Goal: Task Accomplishment & Management: Manage account settings

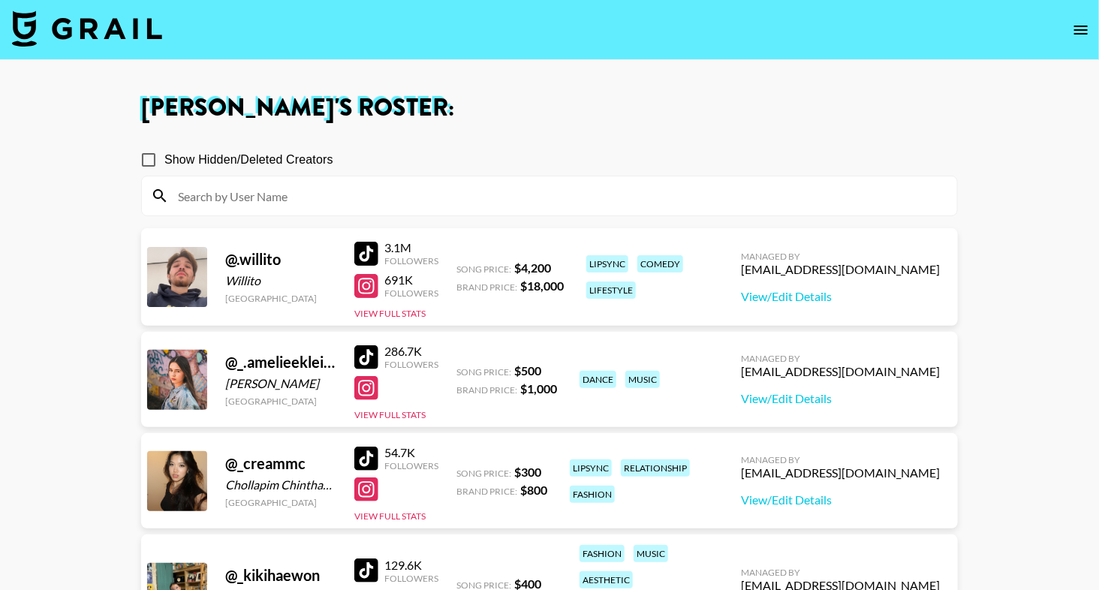
click at [431, 188] on input at bounding box center [558, 196] width 779 height 24
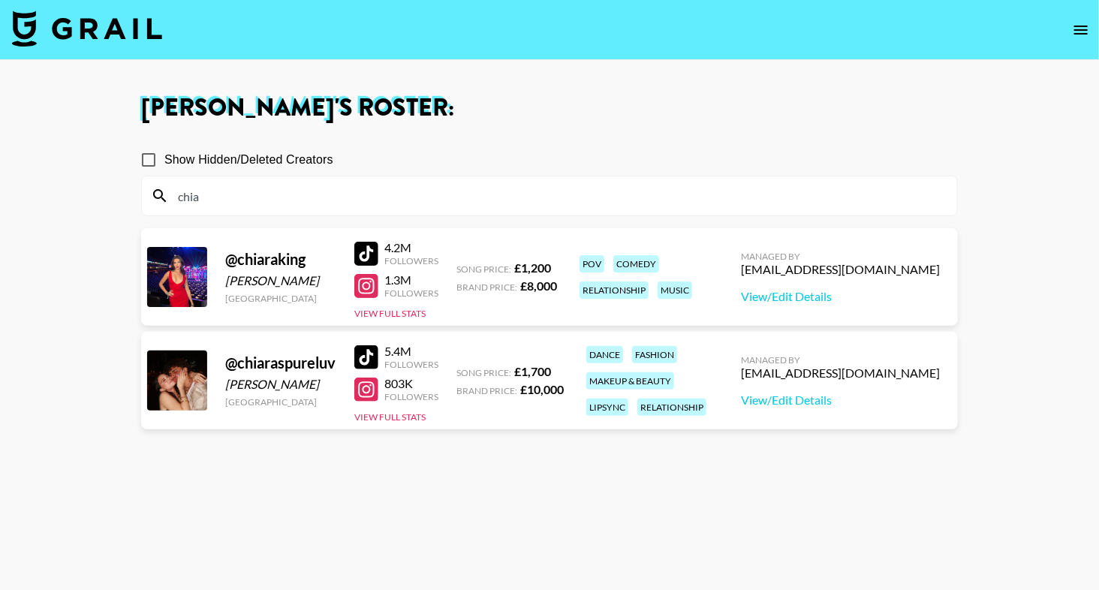
type input "chia"
click at [847, 152] on div "Show Hidden/Deleted Creators" at bounding box center [549, 160] width 817 height 32
click at [835, 396] on link "View/Edit Details" at bounding box center [840, 400] width 199 height 15
click at [372, 287] on div at bounding box center [366, 286] width 24 height 24
click at [374, 392] on div at bounding box center [366, 390] width 24 height 24
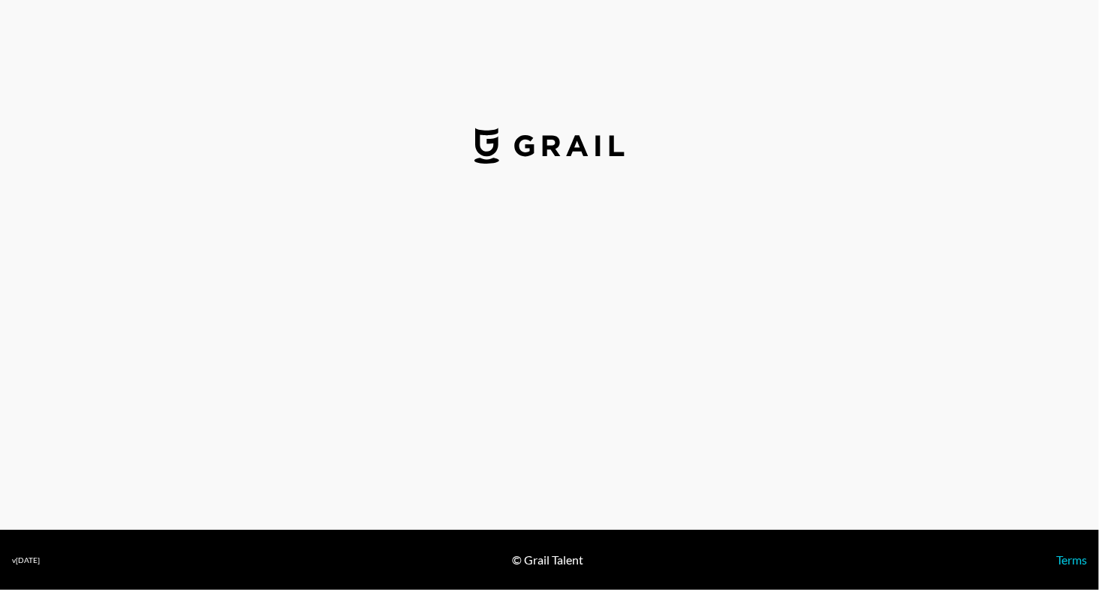
select select "GBP"
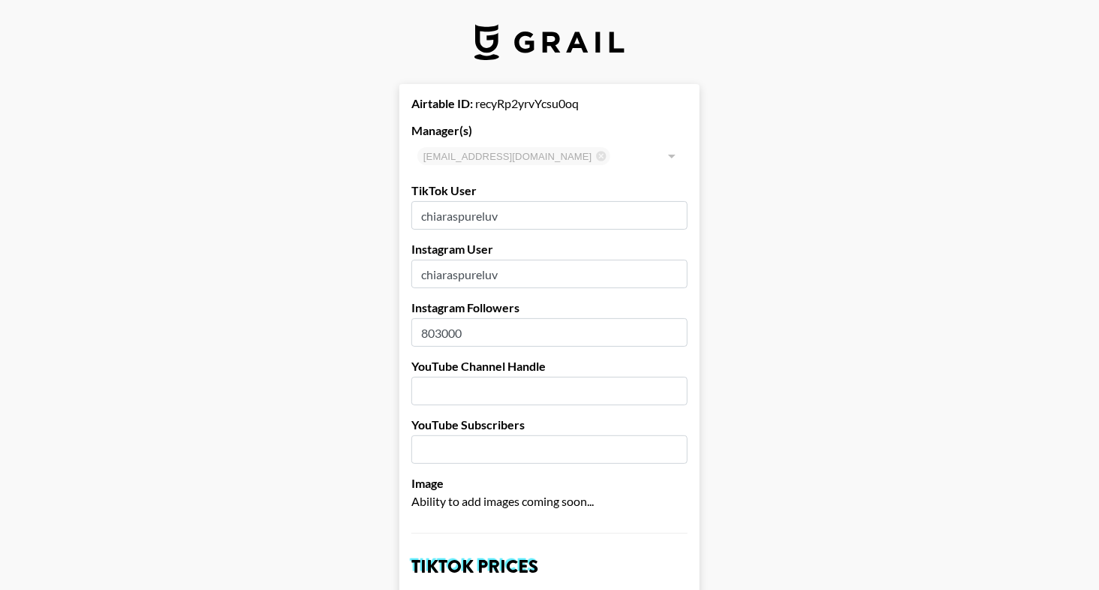
drag, startPoint x: 519, startPoint y: 216, endPoint x: 329, endPoint y: 216, distance: 189.9
paste input "ecalisto"
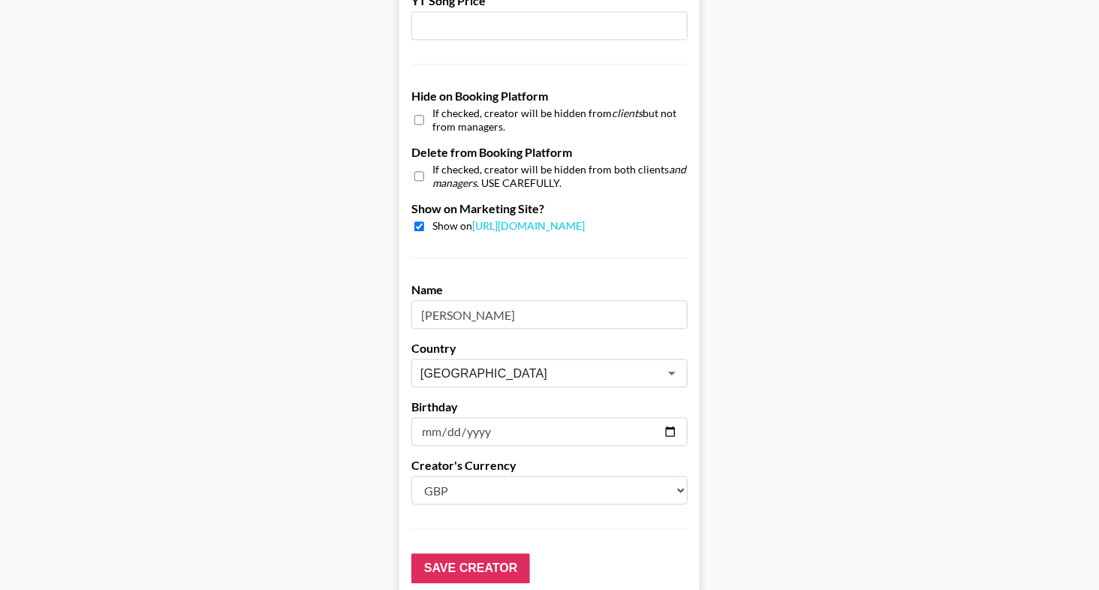
scroll to position [1443, 0]
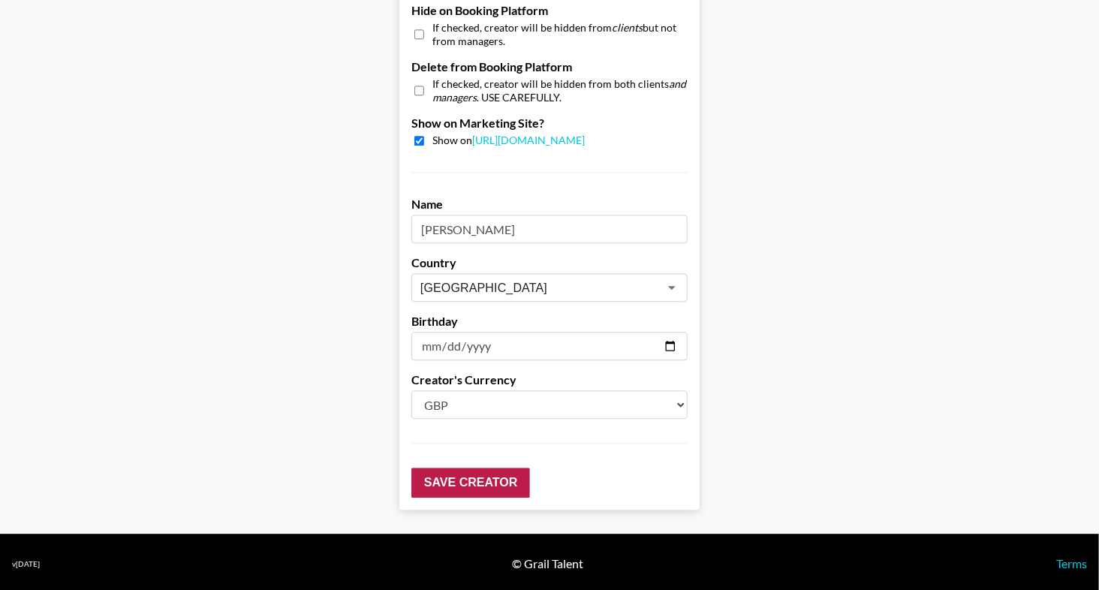
type input "chiaraecalisto"
click at [462, 478] on input "Save Creator" at bounding box center [470, 483] width 119 height 30
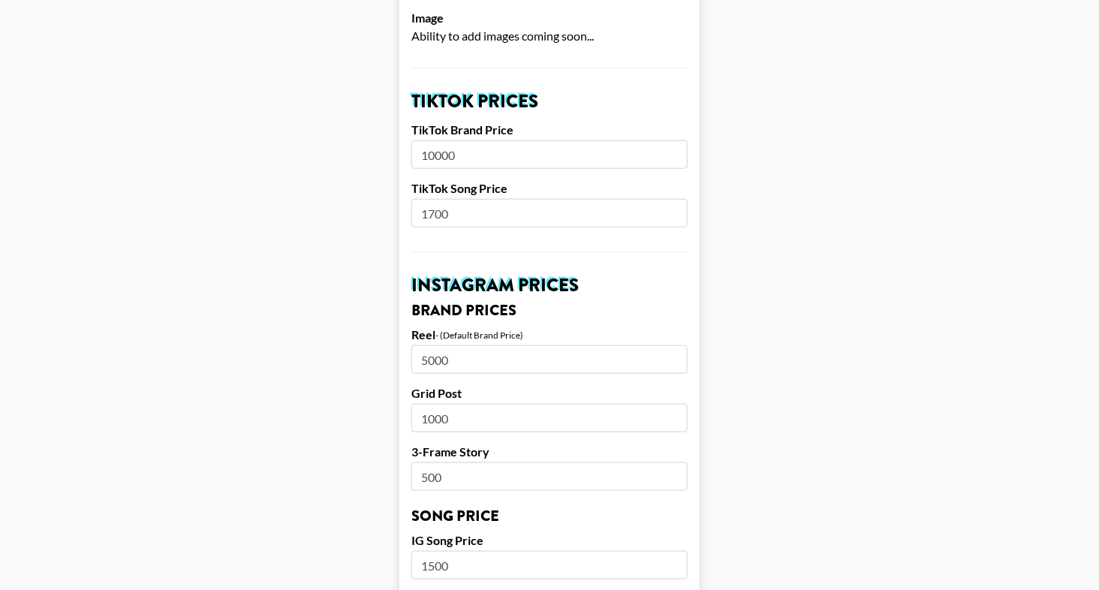
scroll to position [567, 0]
